Goal: Task Accomplishment & Management: Complete application form

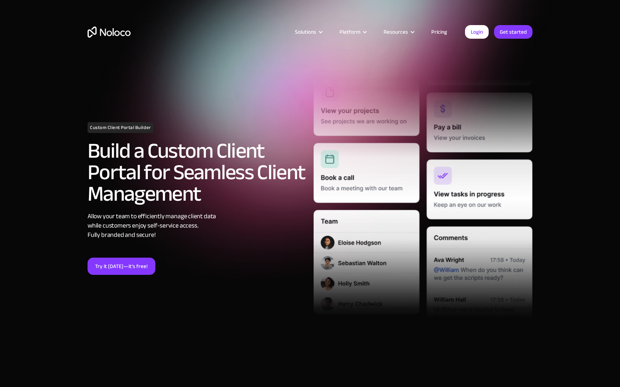
click at [436, 29] on link "Pricing" at bounding box center [439, 31] width 34 height 9
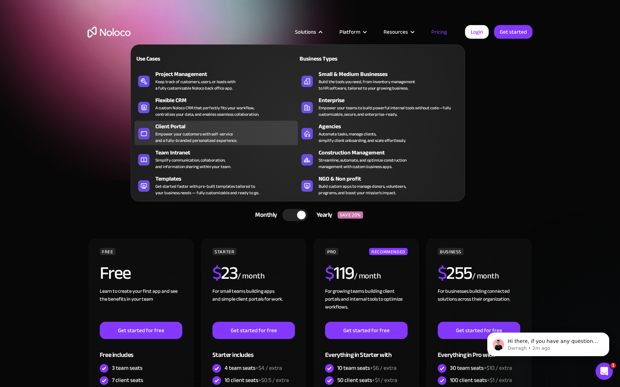
click at [241, 133] on div "Client Portal Empower your customers with self-service and a fully-branded pers…" at bounding box center [224, 133] width 139 height 22
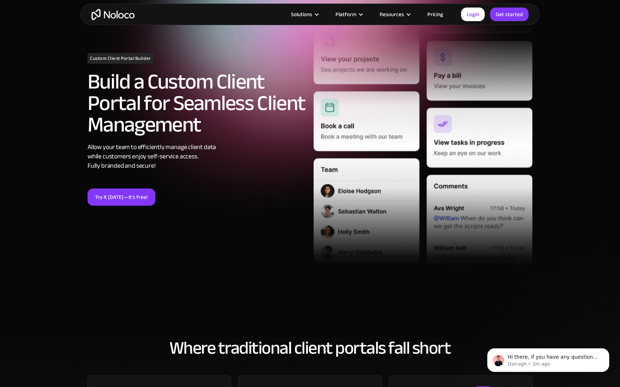
scroll to position [66, 0]
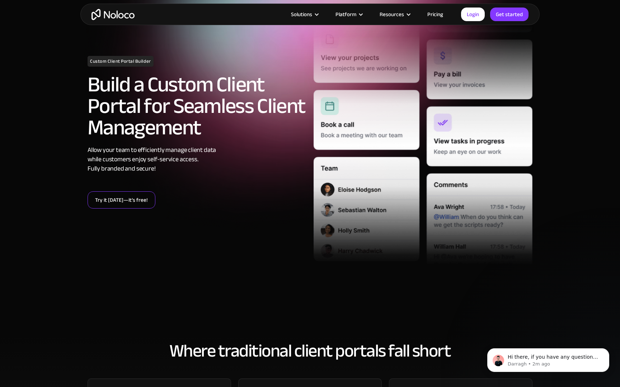
click at [140, 198] on link "Try it today—it’s free!" at bounding box center [121, 199] width 68 height 17
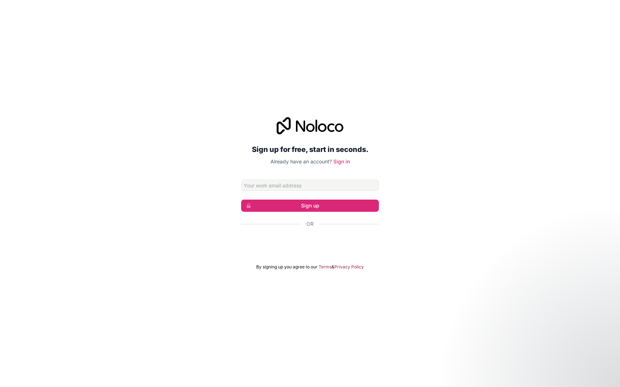
click at [343, 240] on div "Sign in with Google. Opens in new tab" at bounding box center [310, 244] width 138 height 16
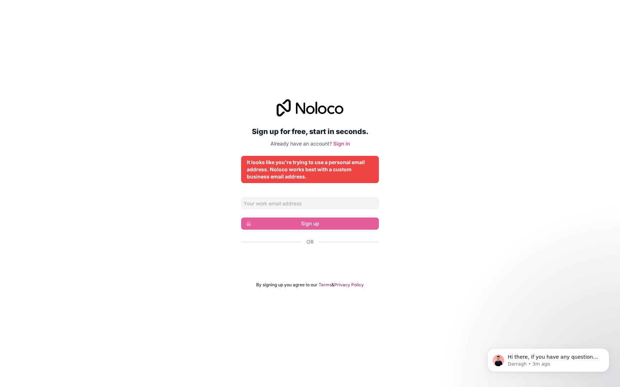
click at [335, 263] on div "Sign in with Google. Opens in new tab" at bounding box center [310, 261] width 138 height 16
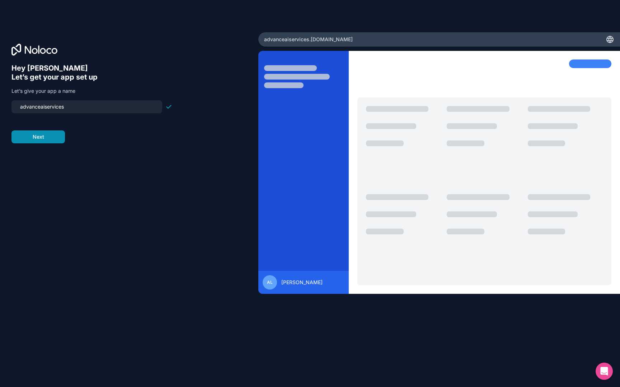
click at [44, 135] on button "Next" at bounding box center [37, 137] width 53 height 13
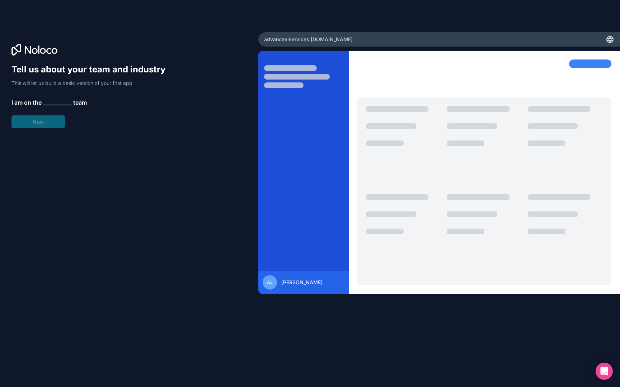
click at [49, 101] on span "__________" at bounding box center [57, 102] width 29 height 9
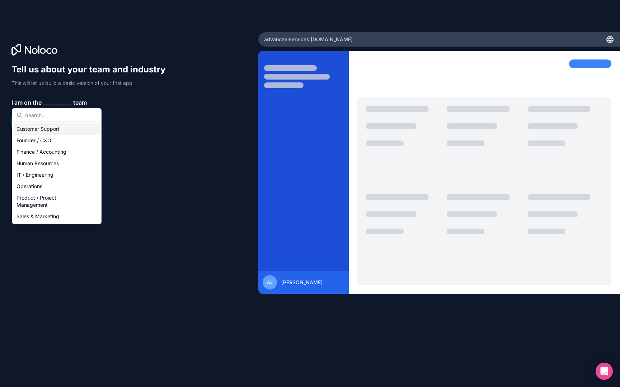
click at [54, 127] on div "Customer Support" at bounding box center [57, 128] width 86 height 11
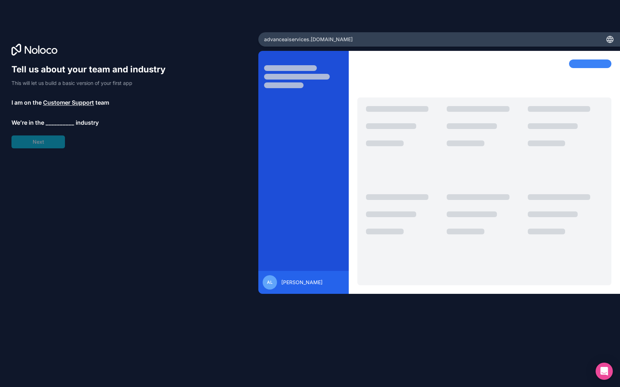
click at [58, 122] on span "__________" at bounding box center [60, 122] width 29 height 9
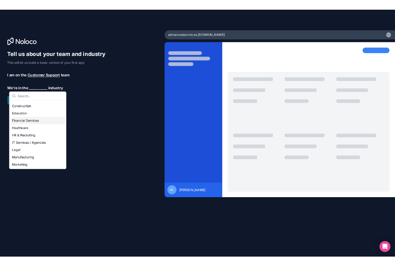
scroll to position [22, 0]
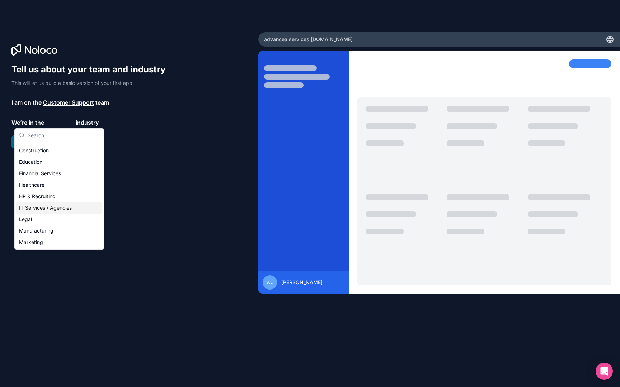
click at [41, 205] on div "IT Services / Agencies" at bounding box center [59, 207] width 86 height 11
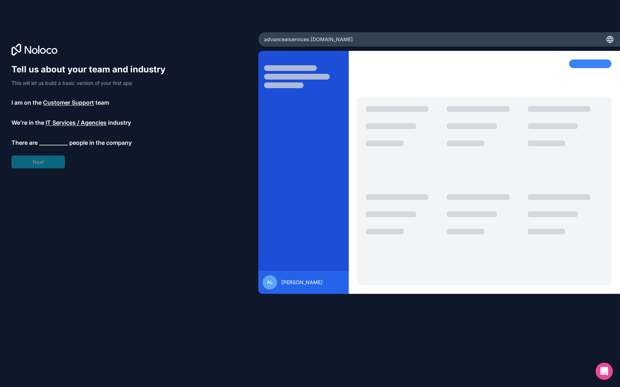
click at [56, 141] on span "__________" at bounding box center [53, 142] width 29 height 9
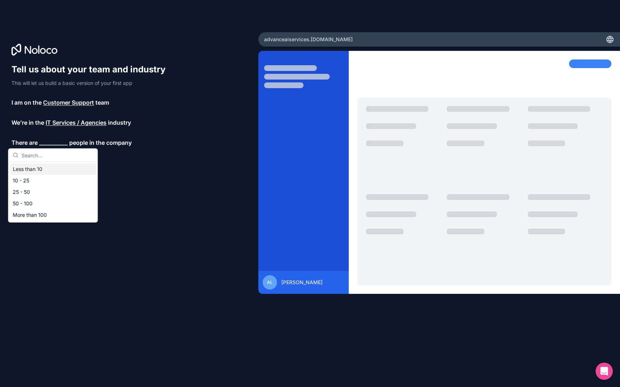
click at [48, 172] on div "Less than 10" at bounding box center [53, 168] width 86 height 11
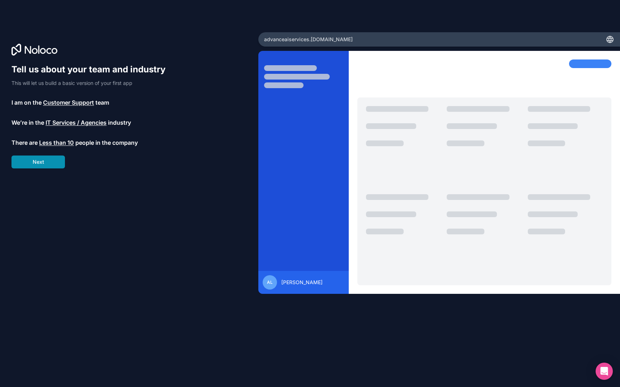
click at [46, 160] on button "Next" at bounding box center [37, 162] width 53 height 13
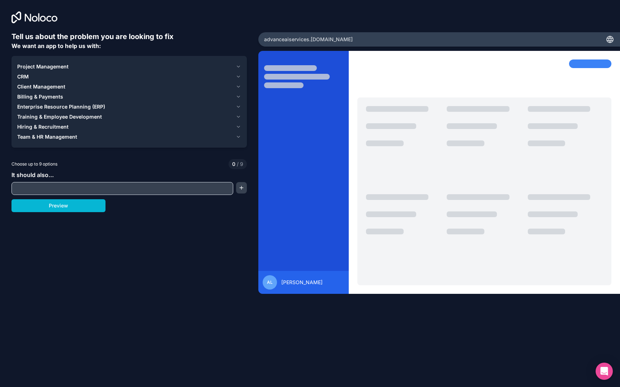
click at [238, 66] on icon "button" at bounding box center [238, 67] width 5 height 6
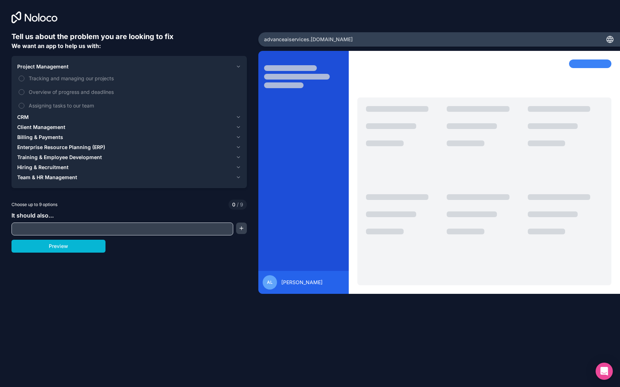
click at [238, 66] on icon "button" at bounding box center [238, 67] width 5 height 6
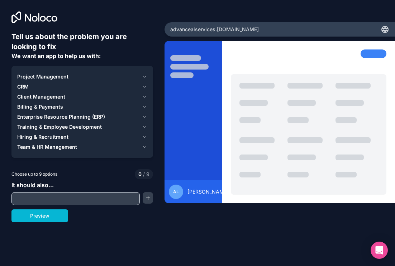
click at [146, 76] on icon "button" at bounding box center [144, 77] width 5 height 6
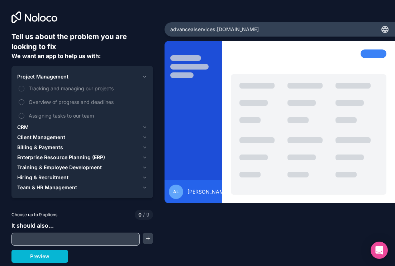
click at [143, 123] on button "CRM" at bounding box center [82, 127] width 130 height 10
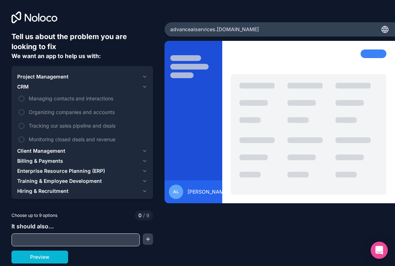
click at [144, 149] on icon "button" at bounding box center [144, 151] width 5 height 6
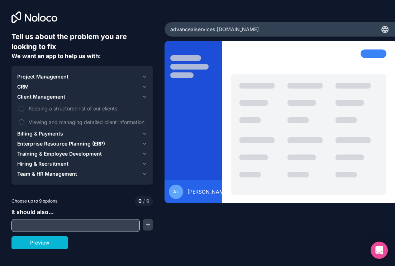
click at [145, 130] on button "Billing & Payments" at bounding box center [82, 134] width 130 height 10
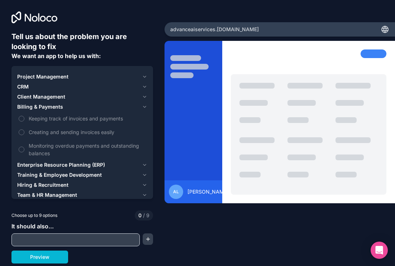
click at [142, 162] on button "Enterprise Resource Planning (ERP)" at bounding box center [82, 165] width 130 height 10
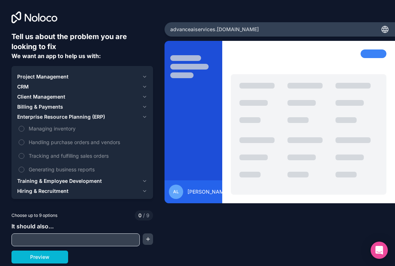
click at [147, 180] on icon "button" at bounding box center [144, 181] width 5 height 6
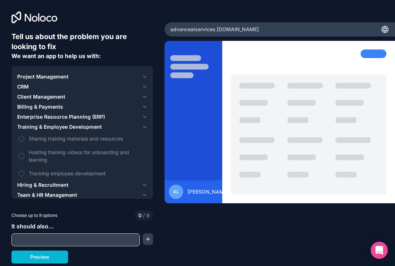
click at [146, 185] on icon "button" at bounding box center [144, 185] width 5 height 6
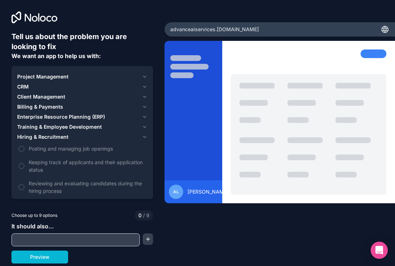
click at [141, 124] on button "Training & Employee Development" at bounding box center [82, 127] width 130 height 10
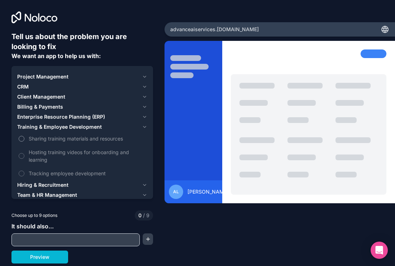
click at [22, 140] on button "Sharing training materials and resources" at bounding box center [22, 139] width 6 height 6
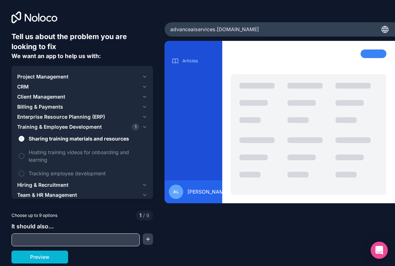
click at [146, 126] on icon "button" at bounding box center [144, 127] width 5 height 6
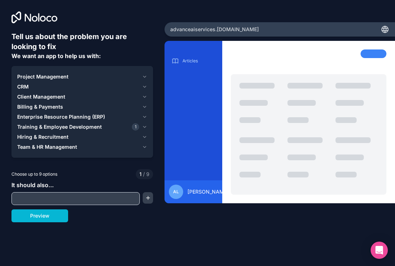
click at [52, 200] on input "text" at bounding box center [75, 199] width 125 height 10
type input "be a client portal"
click at [49, 218] on button "Preview" at bounding box center [39, 215] width 57 height 13
click at [144, 124] on icon "button" at bounding box center [144, 127] width 5 height 6
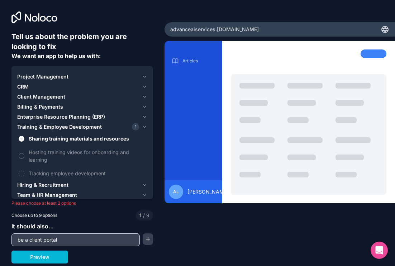
click at [144, 75] on icon "button" at bounding box center [144, 77] width 5 height 6
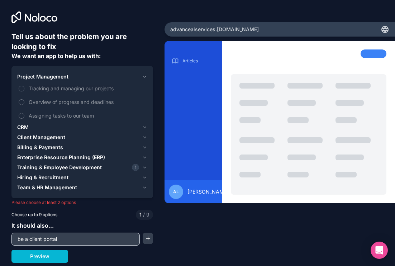
click at [146, 135] on icon "button" at bounding box center [144, 137] width 5 height 6
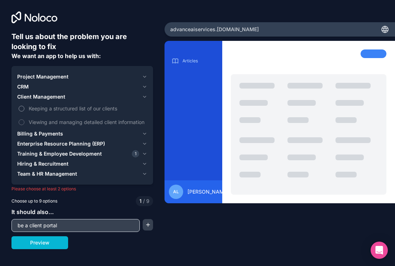
click at [18, 105] on label "Keeping a structured list of our clients" at bounding box center [82, 108] width 130 height 13
click at [19, 106] on button "Keeping a structured list of our clients" at bounding box center [22, 109] width 6 height 6
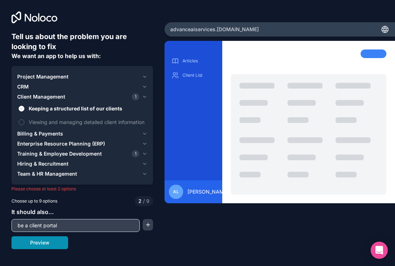
click at [54, 245] on button "Preview" at bounding box center [39, 242] width 57 height 13
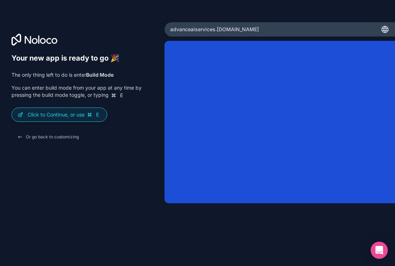
click at [124, 140] on div "Or go back to customizing" at bounding box center [82, 137] width 142 height 13
click at [64, 116] on p "Click to Continue, or use E" at bounding box center [65, 114] width 74 height 7
